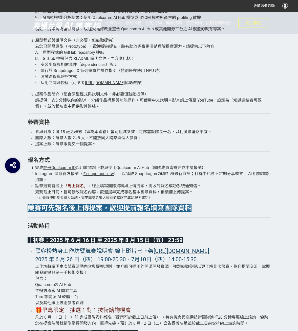
scroll to position [733, 0]
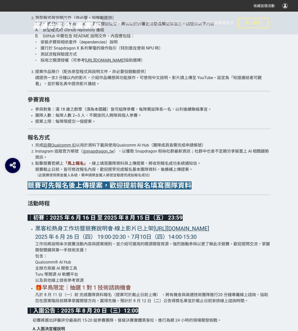
click at [97, 121] on li "提案上限：每隊限提交一個提案。" at bounding box center [152, 122] width 235 height 6
click at [98, 120] on li "提案上限：每隊限提交一個提案。" at bounding box center [152, 122] width 235 height 6
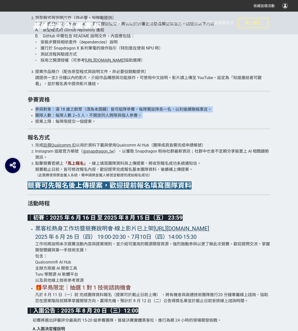
click at [98, 120] on li "提案上限：每隊限提交一個提案。" at bounding box center [152, 122] width 235 height 6
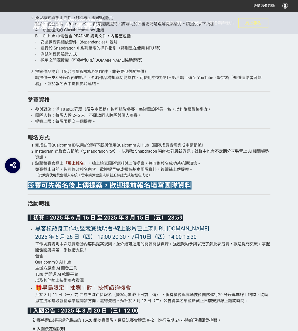
click at [101, 118] on span "團隊人數：每隊人數 2~5 人，不開放同人跨隊與個人參賽。" at bounding box center [88, 115] width 106 height 5
click at [101, 117] on span "團隊人數：每隊人數 2~5 人，不開放同人跨隊與個人參賽。" at bounding box center [88, 115] width 106 height 5
click at [138, 111] on span "參與對象：滿 18 歲之群眾（須為本國籍）皆可組隊參賽，每隊需設隊長一名，以利後續聯絡事宜。" at bounding box center [123, 109] width 176 height 5
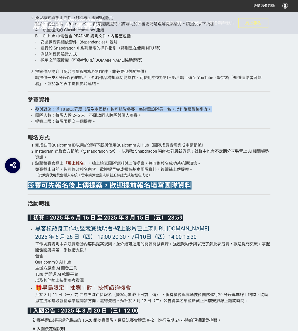
click at [138, 111] on span "參與對象：滿 18 歲之群眾（須為本國籍）皆可組隊參賽，每隊需設隊長一名，以利後續聯絡事宜。" at bounding box center [123, 109] width 176 height 5
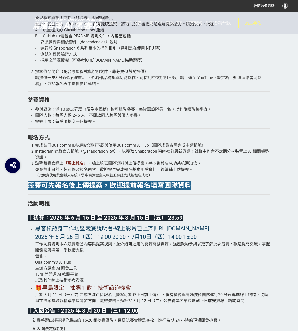
click at [138, 117] on span "團隊人數：每隊人數 2~5 人，不開放同人跨隊與個人參賽。" at bounding box center [88, 115] width 106 height 5
click at [138, 118] on li "團隊人數：每隊人數 2~5 人，不開放同人跨隊與個人參賽。" at bounding box center [152, 116] width 235 height 6
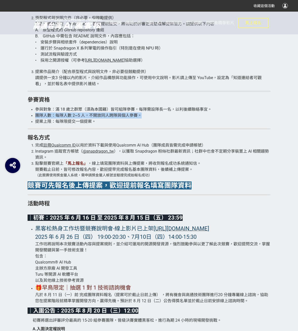
click at [138, 118] on li "團隊人數：每隊人數 2~5 人，不開放同人跨隊與個人參賽。" at bounding box center [152, 116] width 235 height 6
click at [139, 119] on li "提案上限：每隊限提交一個提案。" at bounding box center [152, 122] width 235 height 6
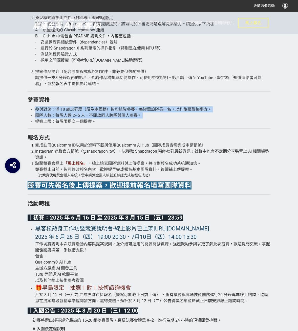
click at [139, 119] on li "提案上限：每隊限提交一個提案。" at bounding box center [152, 122] width 235 height 6
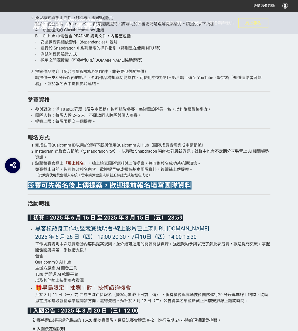
click at [140, 117] on span "團隊人數：每隊人數 2~5 人，不開放同人跨隊與個人參賽。" at bounding box center [88, 115] width 106 height 5
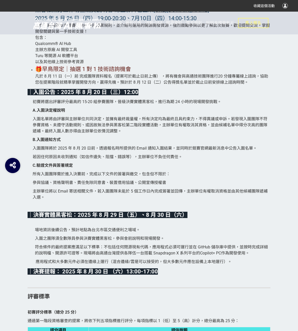
scroll to position [961, 0]
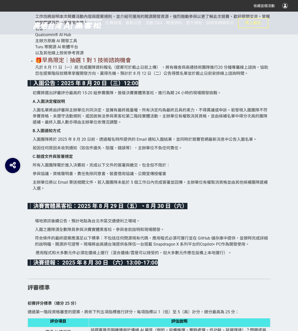
click at [139, 115] on div "讓創意更有舞台｜報名延長至 8/15，把握早鳥技術資源！ Qualcomm® Edge AI Developer Hackathon in [GEOGRAPH…" at bounding box center [149, 59] width 243 height 1382
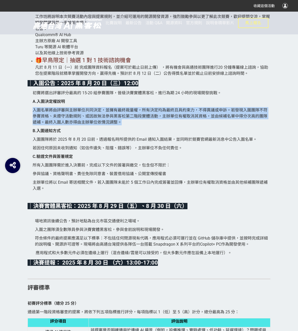
click at [139, 115] on div "讓創意更有舞台｜報名延長至 8/15，把握早鳥技術資源！ Qualcomm® Edge AI Developer Hackathon in [GEOGRAPH…" at bounding box center [149, 59] width 243 height 1382
click at [141, 123] on span "入圍名單將由評審與主辦單位共同決定，並擁有最終裁量權，所有決定均為最終且具約束力，不得異議或申訴。若發現入圍團隊不符參賽資格、未遵守活動規則、或因故無法參與黑…" at bounding box center [150, 116] width 235 height 17
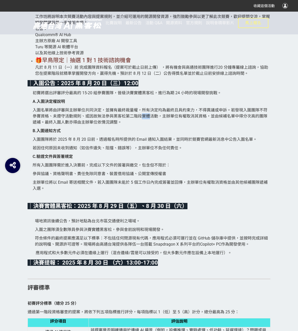
click at [141, 123] on span "入圍名單將由評審與主辦單位共同決定，並擁有最終裁量權，所有決定均為最終且具約束力，不得異議或申訴。若發現入圍團隊不符參賽資格、未遵守活動規則、或因故無法參與黑…" at bounding box center [150, 116] width 235 height 17
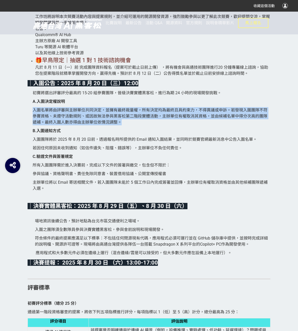
click at [141, 123] on span "入圍名單將由評審與主辦單位共同決定，並擁有最終裁量權，所有決定均為最終且具約束力，不得異議或申訴。若發現入圍團隊不符參賽資格、未遵守活動規則、或因故無法參與黑…" at bounding box center [150, 116] width 235 height 17
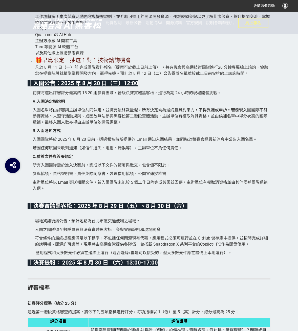
click at [109, 134] on p "B. 入圍通知方式" at bounding box center [152, 131] width 238 height 6
click at [110, 142] on span "入圍團隊將於 2025 年 8 月 20 日前，透過報名時所提供的 Email 通知入圍結果，並同時於競賽官網最新消息中公告入圍名單。" at bounding box center [145, 139] width 224 height 5
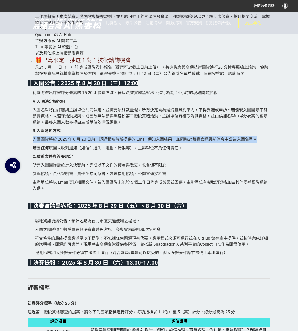
click at [110, 142] on span "入圍團隊將於 2025 年 8 月 20 日前，透過報名時所提供的 Email 通知入圍結果，並同時於競賽官網最新消息中公告入圍名單。" at bounding box center [145, 139] width 224 height 5
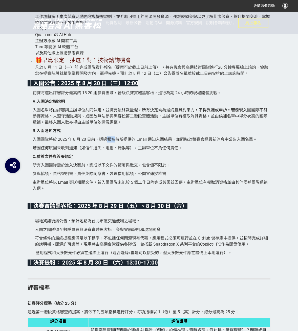
click at [110, 142] on span "入圍團隊將於 2025 年 8 月 20 日前，透過報名時所提供的 Email 通知入圍結果，並同時於競賽官網最新消息中公告入圍名單。" at bounding box center [145, 139] width 224 height 5
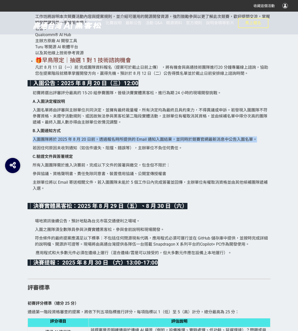
click at [110, 142] on span "入圍團隊將於 2025 年 8 月 20 日前，透過報名時所提供的 Email 通知入圍結果，並同時於競賽官網最新消息中公告入圍名單。" at bounding box center [145, 139] width 224 height 5
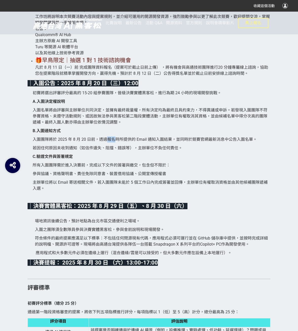
click at [110, 142] on span "入圍團隊將於 2025 年 8 月 20 日前，透過報名時所提供的 Email 通知入圍結果，並同時於競賽官網最新消息中公告入圍名單。" at bounding box center [145, 139] width 224 height 5
click at [110, 152] on div "讓創意更有舞台｜報名延長至 8/15，把握早鳥技術資源！ Qualcomm® Edge AI Developer Hackathon in [GEOGRAPH…" at bounding box center [149, 59] width 243 height 1382
click at [110, 143] on div "讓創意更有舞台｜報名延長至 8/15，把握早鳥技術資源！ Qualcomm® Edge AI Developer Hackathon in [GEOGRAPH…" at bounding box center [149, 59] width 243 height 1382
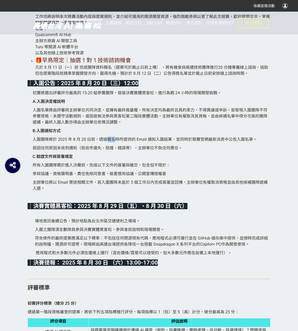
click at [111, 143] on div "讓創意更有舞台｜報名延長至 8/15，把握早鳥技術資源！ Qualcomm® Edge AI Developer Hackathon in [GEOGRAPH…" at bounding box center [149, 59] width 243 height 1382
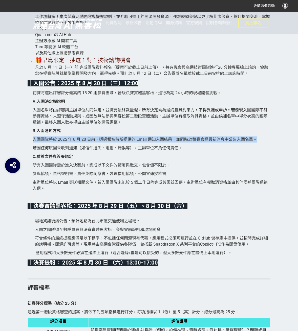
click at [111, 143] on div "讓創意更有舞台｜報名延長至 8/15，把握早鳥技術資源！ Qualcomm® Edge AI Developer Hackathon in [GEOGRAPH…" at bounding box center [149, 59] width 243 height 1382
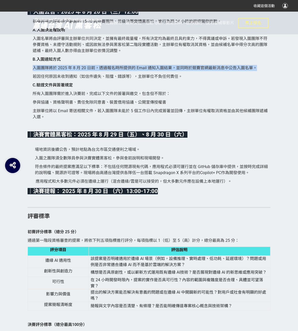
scroll to position [1037, 0]
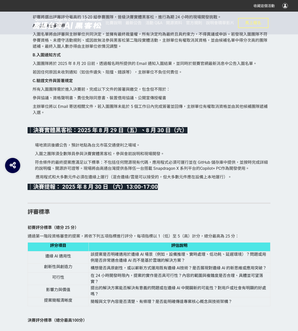
click at [111, 100] on span "參與協議、資格聲明書、責任免除同意書、裝置借用協議、公開宣傳授權書" at bounding box center [99, 98] width 133 height 5
click at [111, 148] on p "場地資訊後續公告，預計地點為台北市區交通便利之場域。" at bounding box center [152, 142] width 235 height 11
click at [111, 148] on span "場地資訊後續公告，預計地點為台北市區交通便利之場域。" at bounding box center [87, 145] width 105 height 5
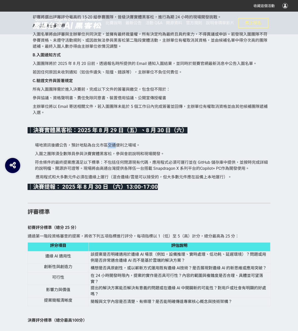
click at [111, 148] on span "場地資訊後續公告，預計地點為台北市區交通便利之場域。" at bounding box center [87, 145] width 105 height 5
click at [113, 133] on strong "｜決賽實體黑客松：2025 年 8 月 29 日（五）、8 月 30 日（六）" at bounding box center [108, 130] width 160 height 6
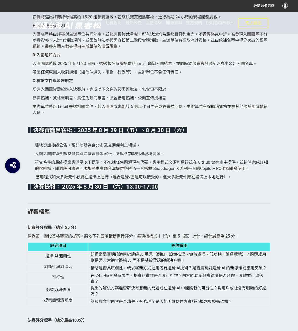
click at [171, 133] on strong "｜決賽實體黑客松：2025 年 8 月 29 日（五）、8 月 30 日（六）" at bounding box center [108, 130] width 160 height 6
click at [155, 133] on strong "｜決賽實體黑客松：2025 年 8 月 29 日（五）、8 月 30 日（六）" at bounding box center [108, 130] width 160 height 6
click at [129, 171] on span "符合條件的最終提案應滿足以下標準：不包括任何閉源現有代碼，應用程式必須可運行並在 GitHub 儲存庫中提供，並按時完成詳細的說明檔、開源許可證等。現場將由高…" at bounding box center [151, 165] width 233 height 11
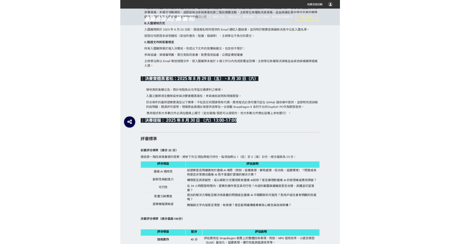
scroll to position [1062, 0]
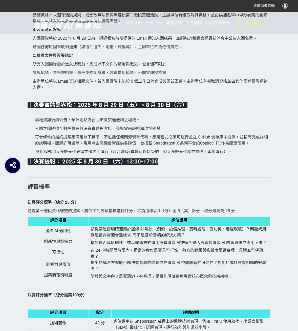
click at [100, 146] on p "符合條件的最終提案應滿足以下標準：不包括任何閉源現有代碼，應用程式必須可運行並在 GitHub 儲存庫中提供，並按時完成詳細的說明檔、開源許可證等。現場將由高…" at bounding box center [152, 140] width 235 height 12
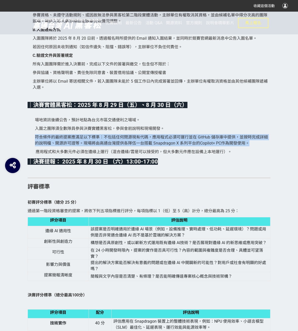
click at [100, 146] on p "符合條件的最終提案應滿足以下標準：不包括任何閉源現有代碼，應用程式必須可運行並在 GitHub 儲存庫中提供，並按時完成詳細的說明檔、開源許可證等。現場將由高…" at bounding box center [152, 140] width 235 height 12
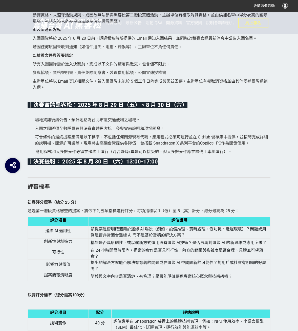
click at [103, 154] on span "應用程式和大多數元件必須在邊緣上運行（混合邊緣/雲是可以接受的，但大多數元件應在設備上本地運行）。" at bounding box center [134, 151] width 196 height 5
click at [111, 146] on span "符合條件的最終提案應滿足以下標準：不包括任何閉源現有代碼，應用程式必須可運行並在 GitHub 儲存庫中提供，並按時完成詳細的說明檔、開源許可證等。現場將由高…" at bounding box center [151, 140] width 233 height 11
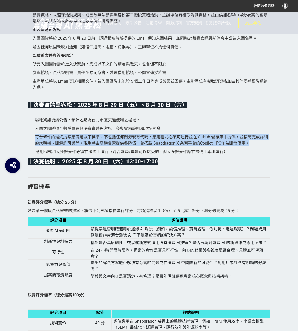
click at [111, 146] on span "符合條件的最終提案應滿足以下標準：不包括任何閉源現有代碼，應用程式必須可運行並在 GitHub 儲存庫中提供，並按時完成詳細的說明檔、開源許可證等。現場將由高…" at bounding box center [151, 140] width 233 height 11
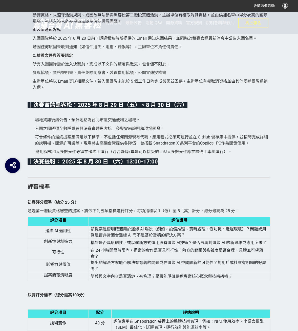
click at [117, 131] on span "入圍之團隊須全數隊員參與決賽實體黑客松，參與會前說明和現場開發。" at bounding box center [99, 128] width 129 height 5
click at [117, 146] on span "符合條件的最終提案應滿足以下標準：不包括任何閉源現有代碼，應用程式必須可運行並在 GitHub 儲存庫中提供，並按時完成詳細的說明檔、開源許可證等。現場將由高…" at bounding box center [151, 140] width 233 height 11
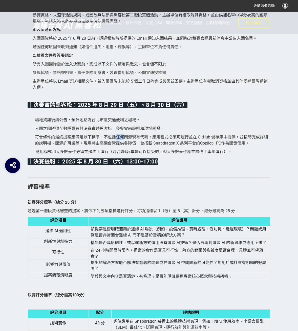
click at [117, 146] on span "符合條件的最終提案應滿足以下標準：不包括任何閉源現有代碼，應用程式必須可運行並在 GitHub 儲存庫中提供，並按時完成詳細的說明檔、開源許可證等。現場將由高…" at bounding box center [151, 140] width 233 height 11
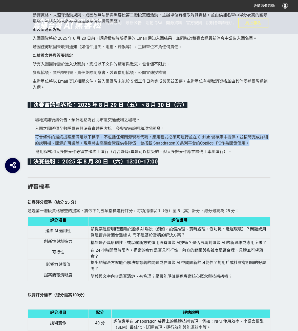
click at [117, 146] on span "符合條件的最終提案應滿足以下標準：不包括任何閉源現有代碼，應用程式必須可運行並在 GitHub 儲存庫中提供，並按時完成詳細的說明檔、開源許可證等。現場將由高…" at bounding box center [151, 140] width 233 height 11
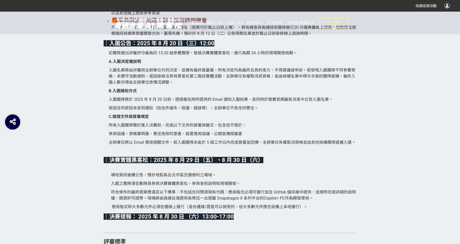
click at [154, 136] on span "參與協議、資格聲明書、責任免除同意書、裝置借用協議、公開宣傳授權書" at bounding box center [175, 133] width 133 height 5
click at [181, 163] on strong "｜決賽實體黑客松：2025 年 8 月 29 日（五）、8 月 30 日（六）" at bounding box center [184, 160] width 160 height 6
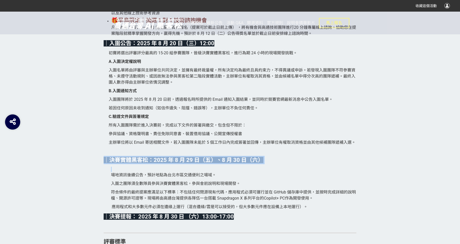
click at [181, 163] on strong "｜決賽實體黑客松：2025 年 8 月 29 日（五）、8 月 30 日（六）" at bounding box center [184, 160] width 160 height 6
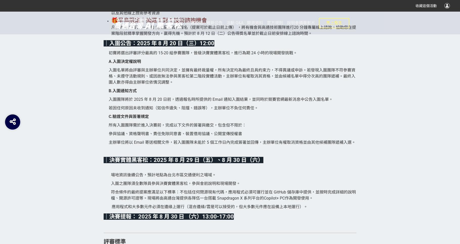
click at [190, 177] on span "場地資訊後續公告，預計地點為台北市區交通便利之場域。" at bounding box center [163, 175] width 105 height 5
click at [195, 195] on div "讓創意更有舞台｜報名延長至 8/15，把握早鳥技術資源！ Qualcomm® Edge AI Developer Hackathon in [GEOGRAPH…" at bounding box center [230, 11] width 253 height 1361
click at [199, 186] on span "入圍之團隊須全數隊員參與決賽實體黑客松，參與會前說明和現場開發。" at bounding box center [175, 183] width 129 height 5
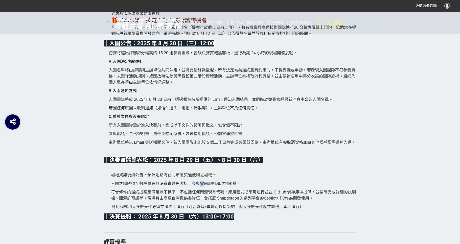
click at [199, 186] on span "入圍之團隊須全數隊員參與決賽實體黑客松，參與會前說明和現場開發。" at bounding box center [175, 183] width 129 height 5
click at [214, 178] on p "場地資訊後續公告，預計地點為台北市區交通便利之場域。" at bounding box center [233, 172] width 245 height 11
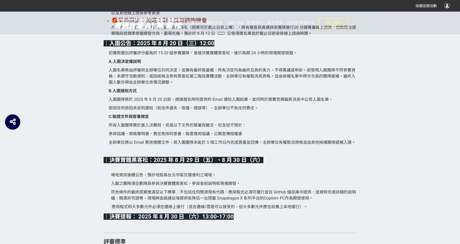
click at [226, 163] on strong "｜決賽實體黑客松：2025 年 8 月 29 日（五）、8 月 30 日（六）" at bounding box center [184, 160] width 160 height 6
click at [212, 177] on span "場地資訊後續公告，預計地點為台北市區交通便利之場域。" at bounding box center [163, 175] width 105 height 5
click at [190, 186] on span "入圍之團隊須全數隊員參與決賽實體黑客松，參與會前說明和現場開發。" at bounding box center [175, 183] width 129 height 5
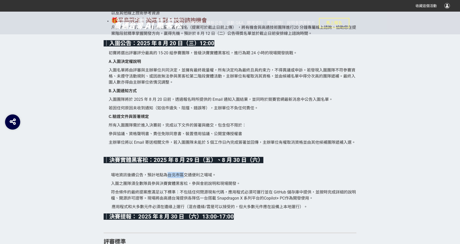
drag, startPoint x: 167, startPoint y: 184, endPoint x: 183, endPoint y: 186, distance: 16.3
click at [183, 177] on span "場地資訊後續公告，預計地點為台北市區交通便利之場域。" at bounding box center [163, 175] width 105 height 5
drag, startPoint x: 182, startPoint y: 184, endPoint x: 164, endPoint y: 186, distance: 18.4
click at [164, 178] on p "場地資訊後續公告，預計地點為台北市區交通便利之場域。" at bounding box center [233, 172] width 245 height 11
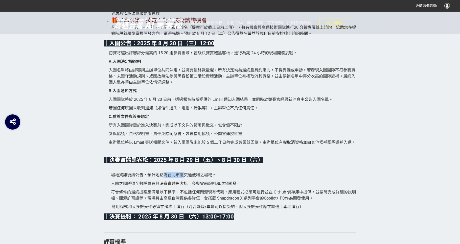
click at [166, 178] on p "場地資訊後續公告，預計地點為台北市區交通便利之場域。" at bounding box center [233, 172] width 245 height 11
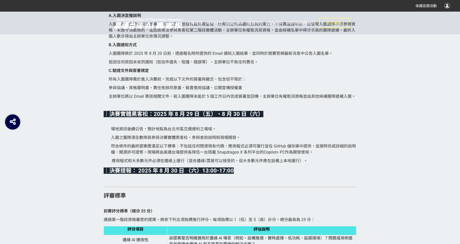
scroll to position [1214, 0]
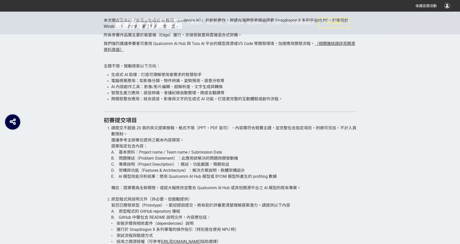
scroll to position [607, 0]
